Goal: Task Accomplishment & Management: Complete application form

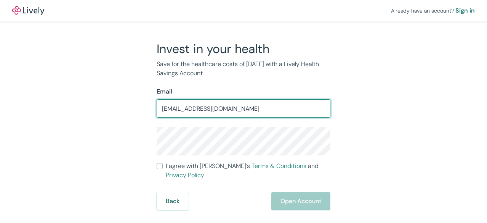
type input "[EMAIL_ADDRESS][DOMAIN_NAME]"
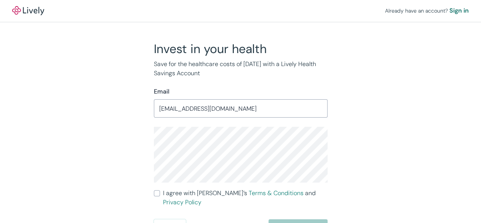
scroll to position [5, 0]
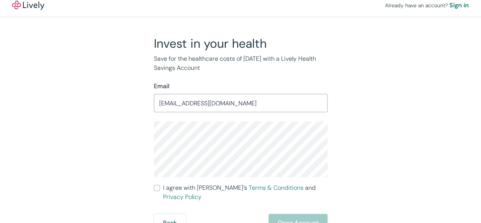
click at [159, 189] on input "I agree with Lively’s Terms & Conditions and Privacy Policy" at bounding box center [157, 187] width 6 height 6
checkbox input "true"
click at [315, 213] on button "Open Account" at bounding box center [298, 222] width 59 height 18
click at [295, 213] on div "Back Just a moment" at bounding box center [241, 222] width 174 height 18
click at [113, 128] on div "Invest in your health Save for the healthcare costs of [DATE] with a Lively Hea…" at bounding box center [236, 134] width 366 height 196
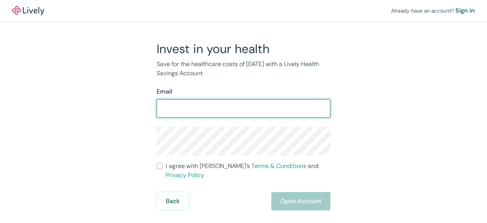
click at [191, 108] on input "Email" at bounding box center [244, 108] width 174 height 15
type input "[EMAIL_ADDRESS][DOMAIN_NAME]"
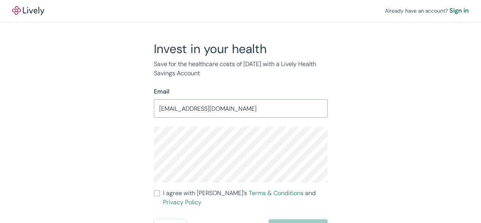
scroll to position [5, 0]
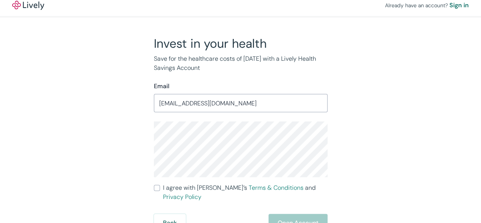
click at [156, 189] on input "I agree with Lively’s Terms & Conditions and Privacy Policy" at bounding box center [157, 187] width 6 height 6
checkbox input "true"
click at [299, 213] on button "Open Account" at bounding box center [298, 222] width 59 height 18
